Goal: Task Accomplishment & Management: Manage account settings

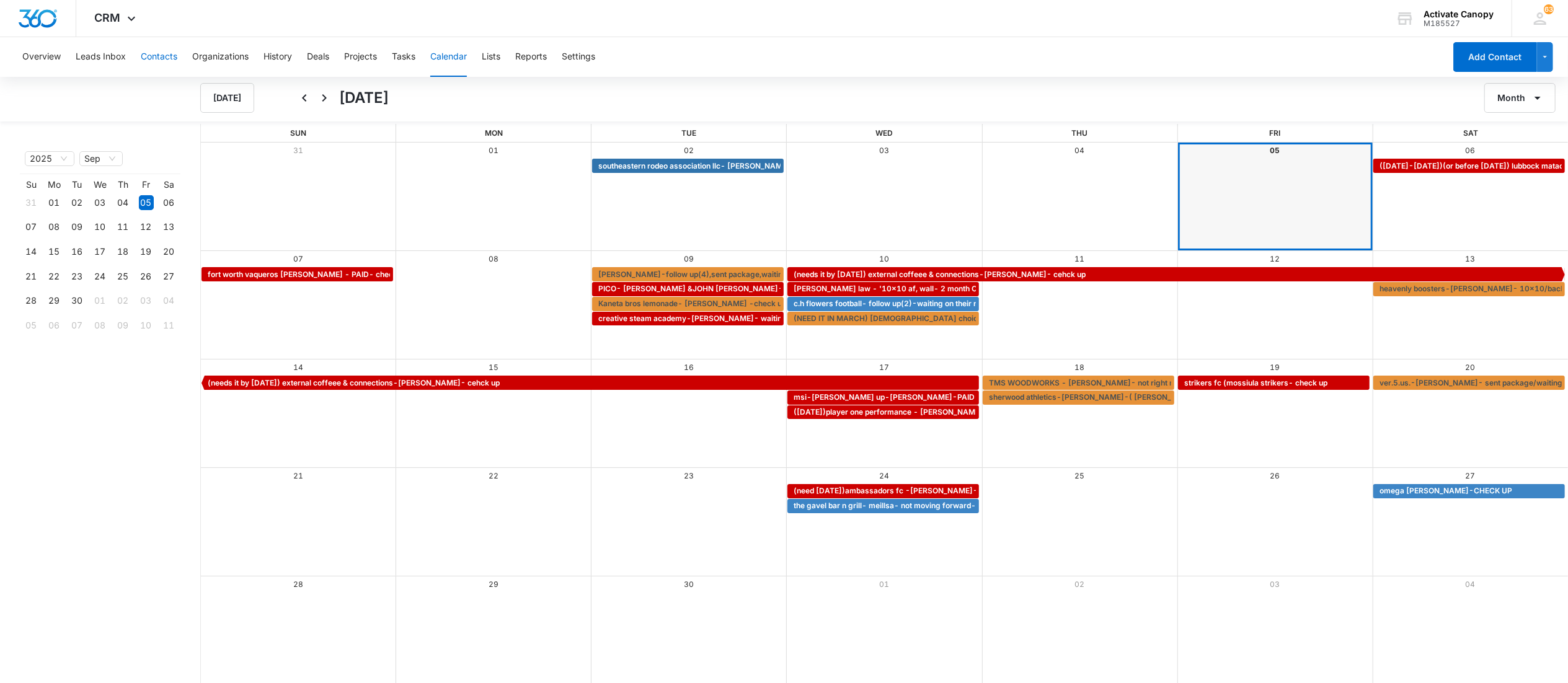
click at [162, 59] on button "Contacts" at bounding box center [159, 57] width 36 height 40
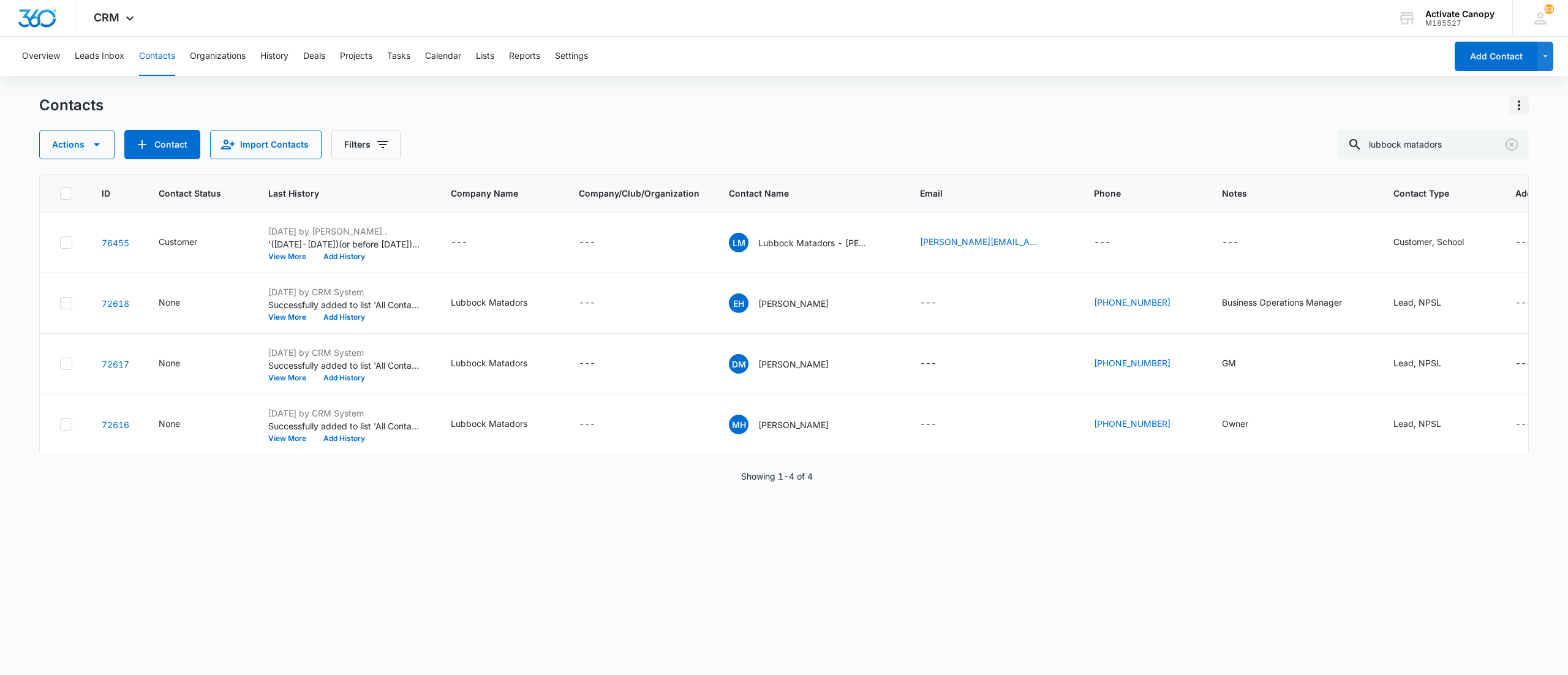
click at [1519, 101] on icon "Actions" at bounding box center [1519, 106] width 3 height 10
click at [811, 242] on p "Lubbock Matadors - [PERSON_NAME]" at bounding box center [814, 242] width 111 height 13
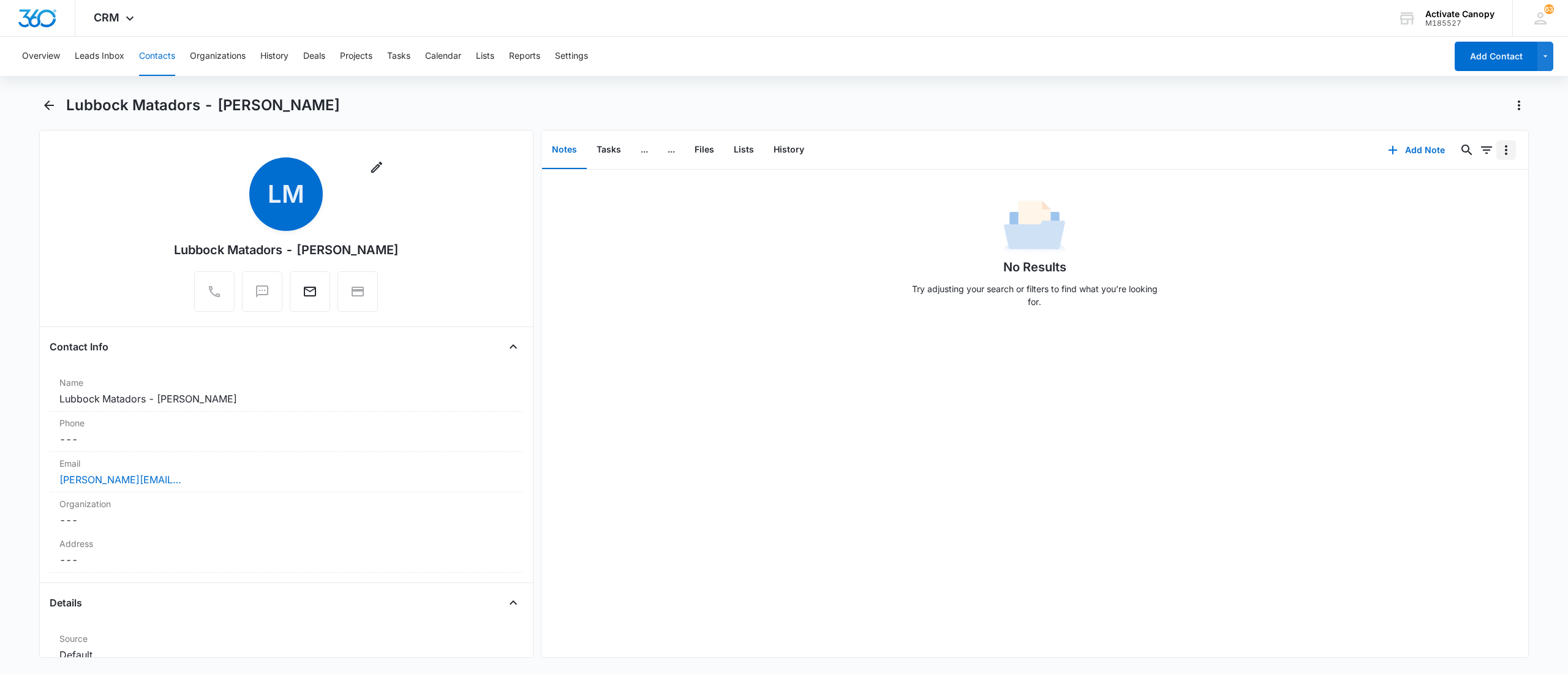
click at [1497, 148] on button "Overflow Menu" at bounding box center [1506, 149] width 19 height 19
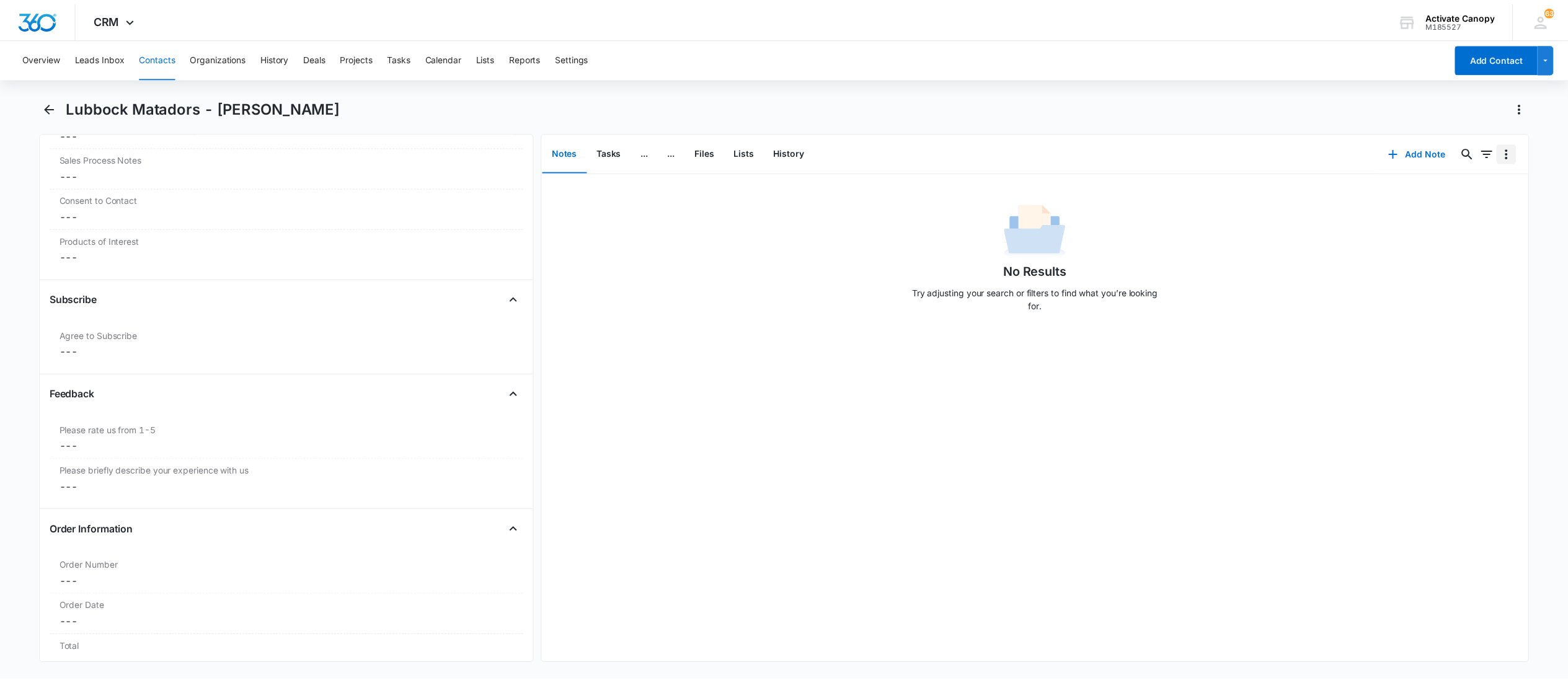
scroll to position [1722, 0]
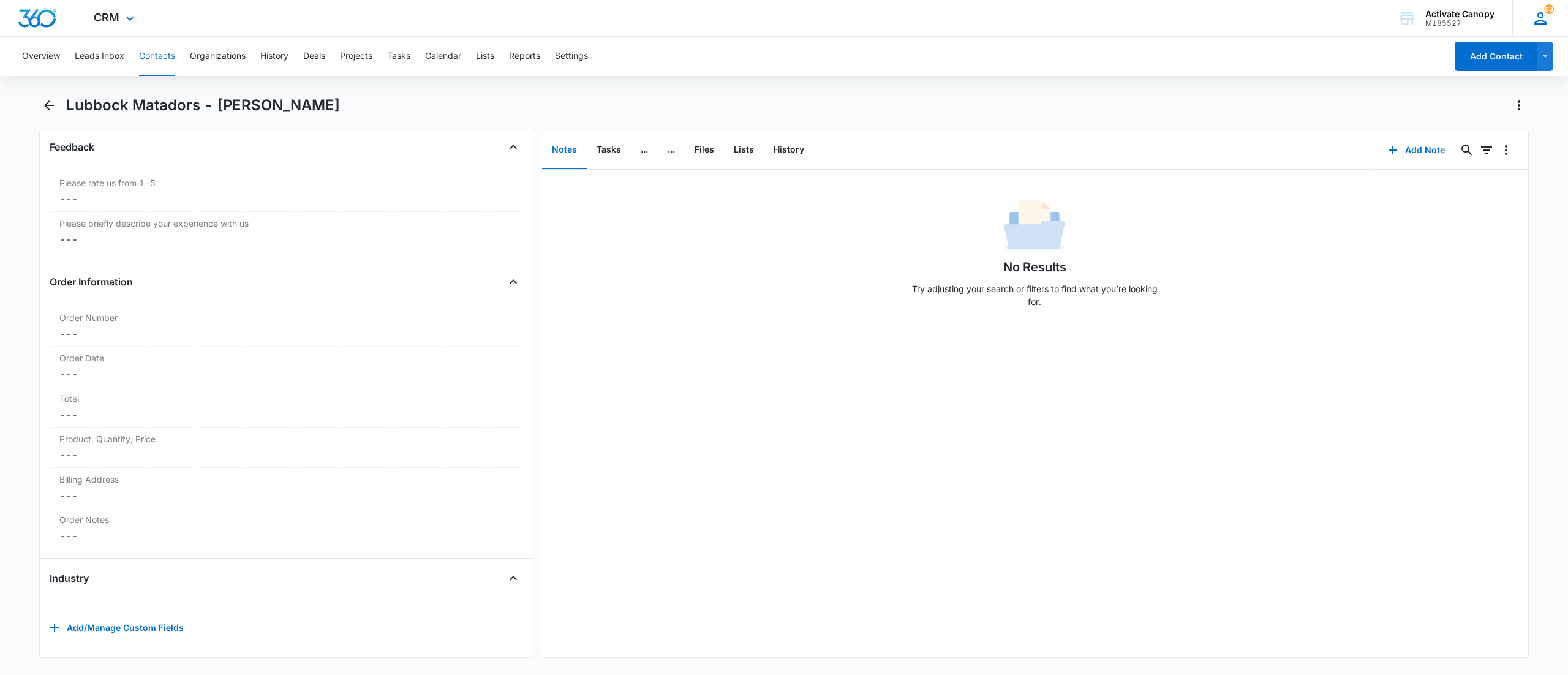
click at [1531, 21] on icon at bounding box center [1540, 18] width 18 height 18
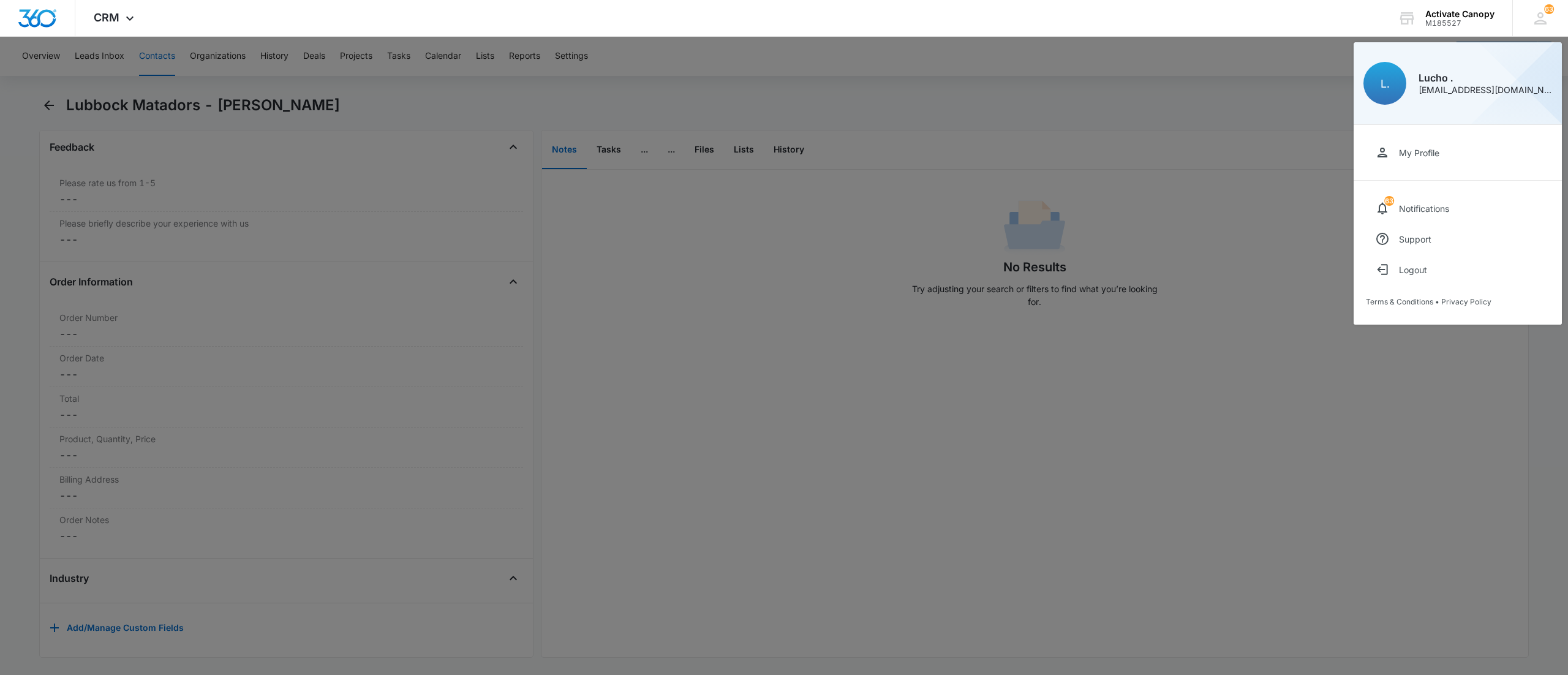
click at [991, 205] on div at bounding box center [784, 337] width 1568 height 675
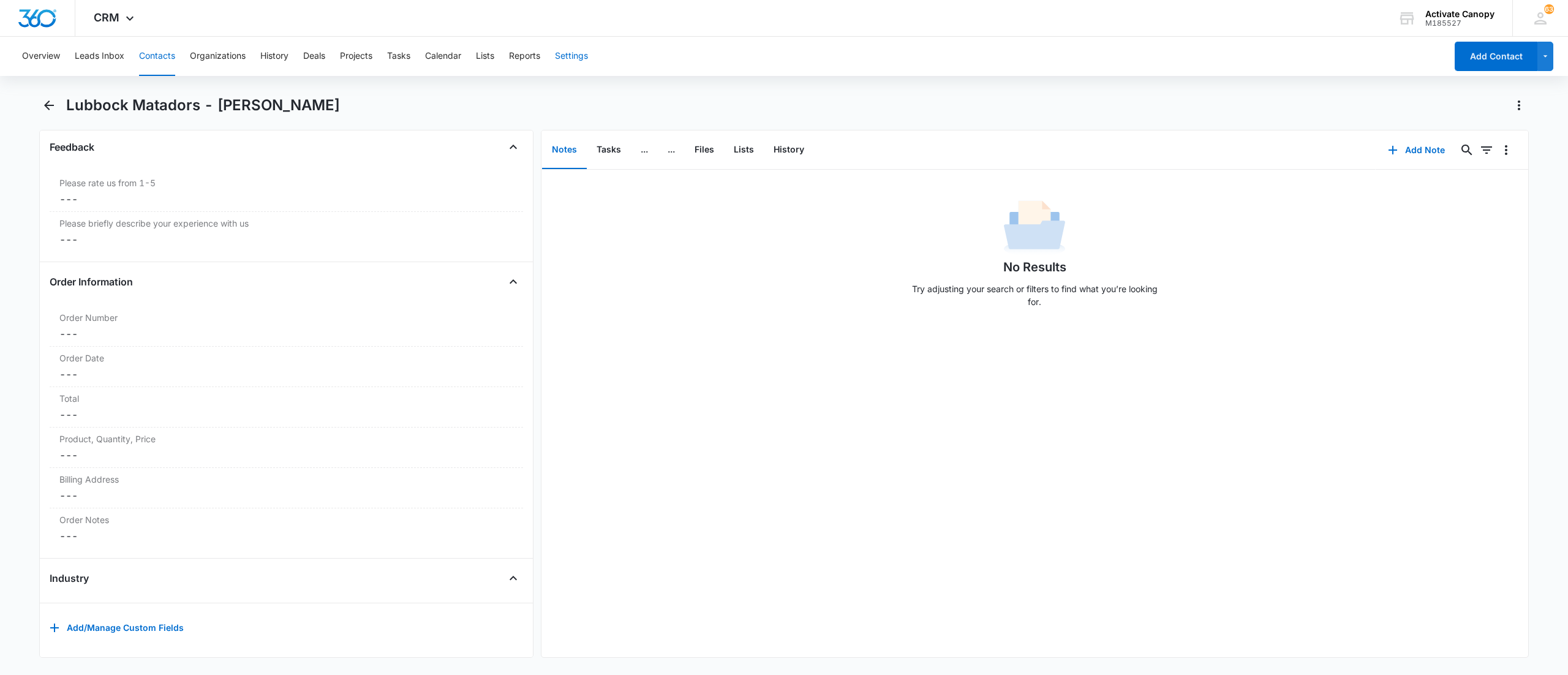
click at [568, 59] on button "Settings" at bounding box center [571, 56] width 33 height 39
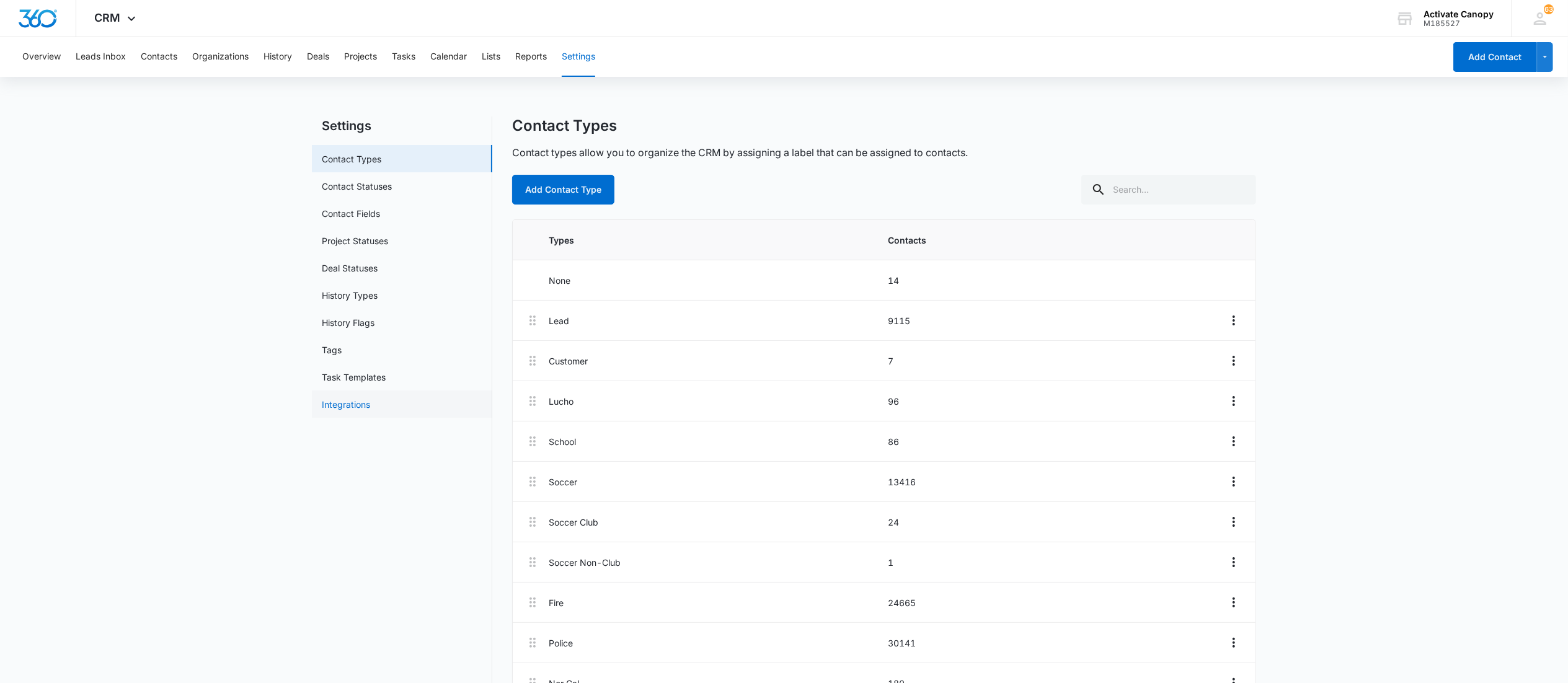
click at [363, 399] on link "Integrations" at bounding box center [345, 404] width 48 height 13
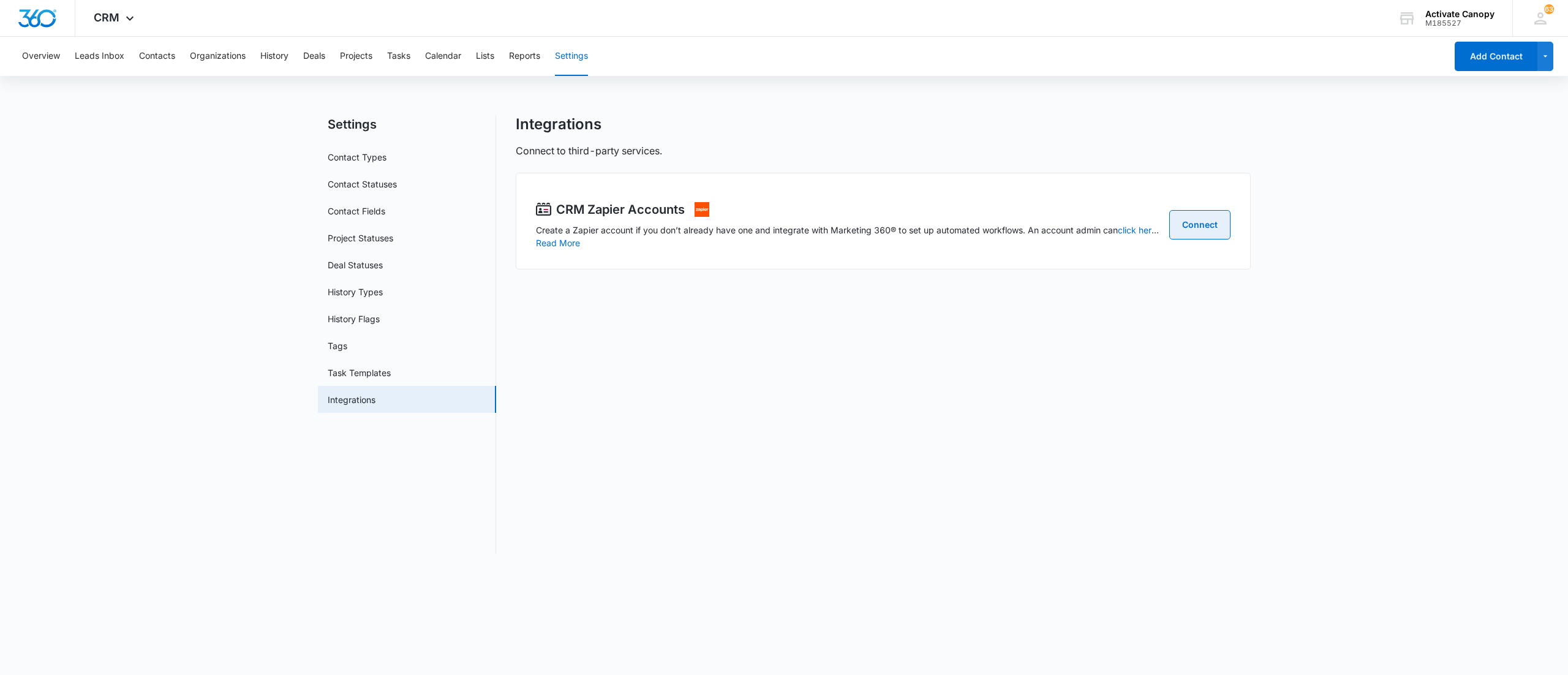
click at [1188, 218] on link "Connect" at bounding box center [1199, 225] width 61 height 29
click at [349, 156] on link "Contact Types" at bounding box center [357, 157] width 59 height 13
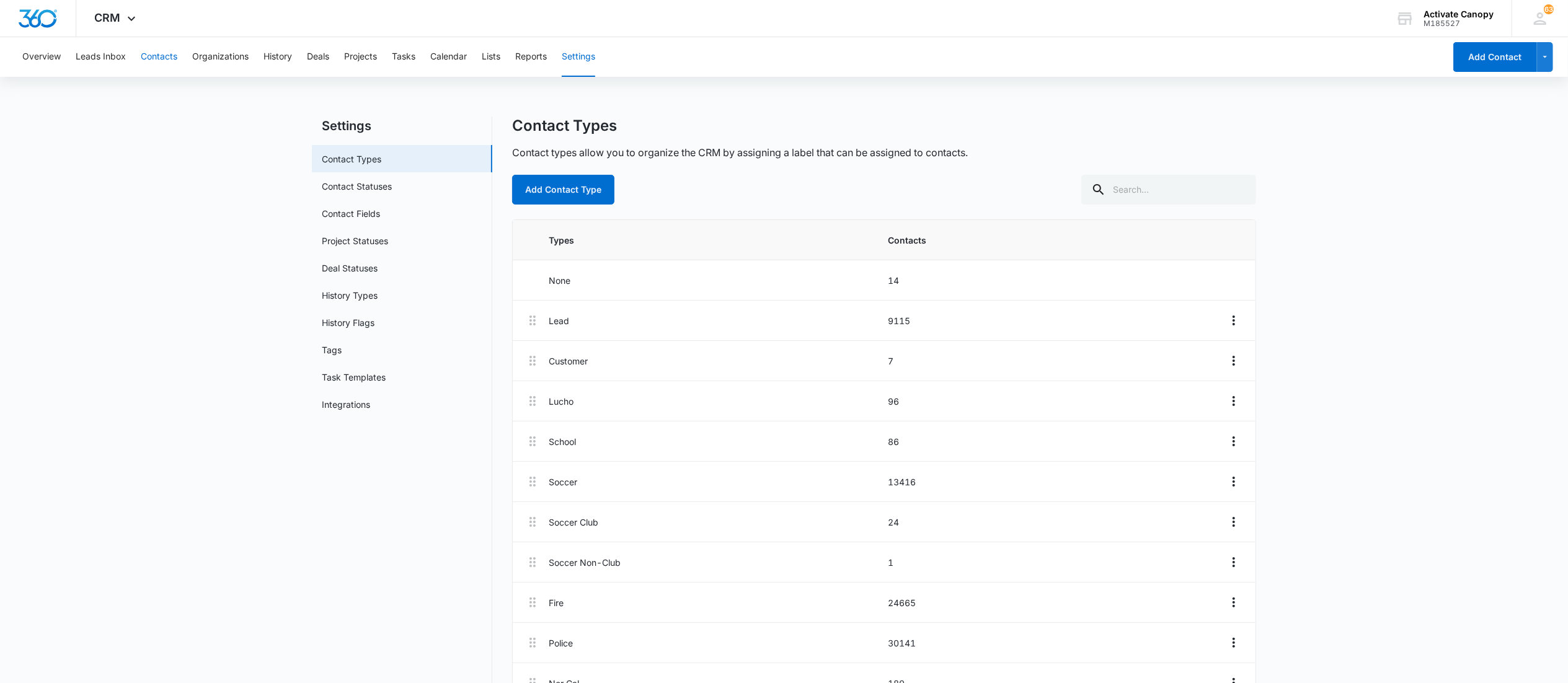
click at [162, 49] on button "Contacts" at bounding box center [159, 57] width 36 height 40
